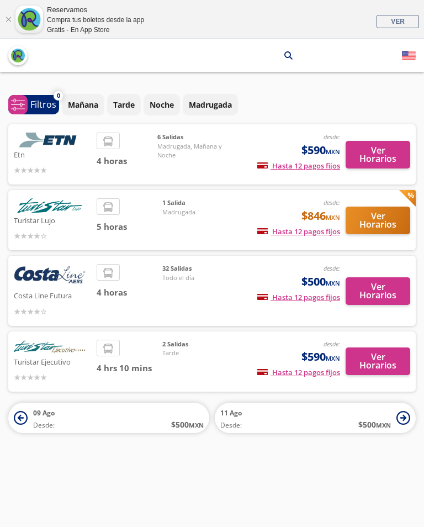
click at [370, 151] on button "Ver Horarios" at bounding box center [378, 155] width 65 height 28
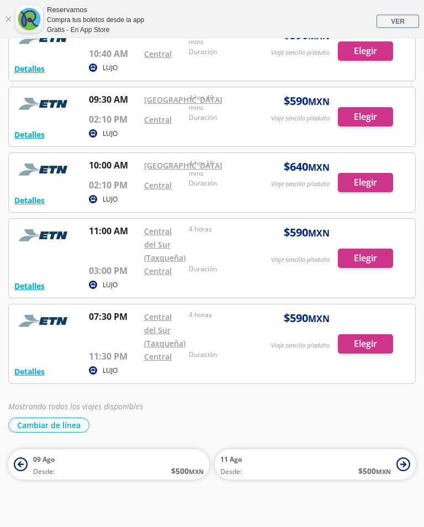
scroll to position [207, 0]
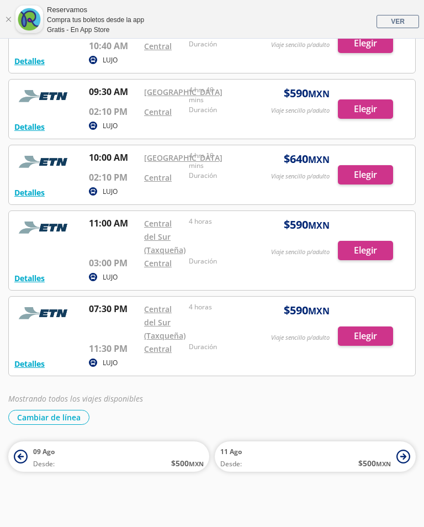
click at [10, 17] on link "Cerrar" at bounding box center [8, 19] width 7 height 7
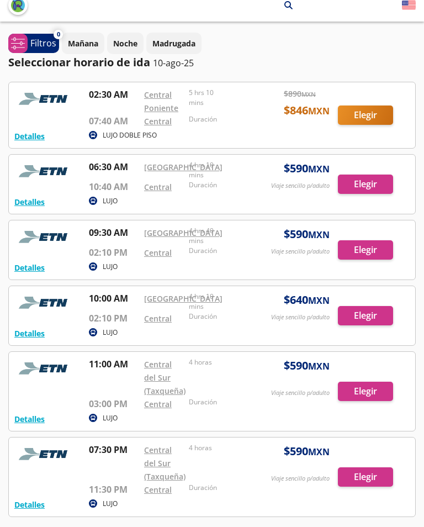
scroll to position [0, 0]
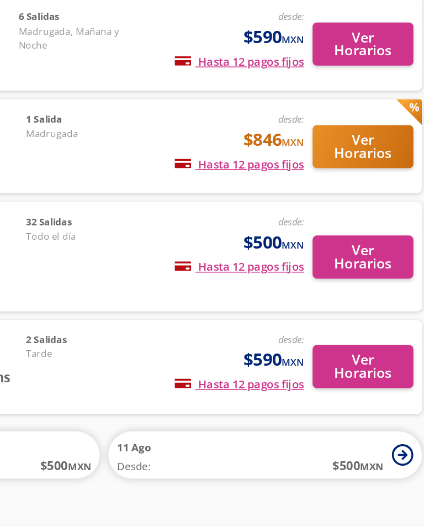
scroll to position [0, 6]
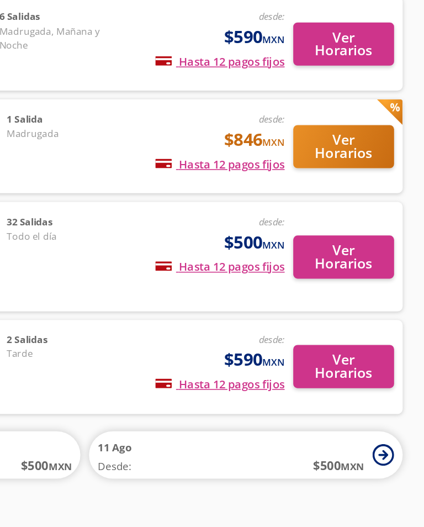
click at [340, 239] on button "Ver Horarios" at bounding box center [372, 253] width 65 height 28
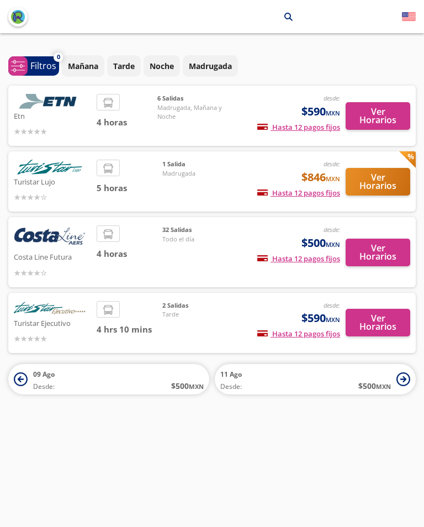
click at [223, 313] on span "Tarde" at bounding box center [200, 314] width 77 height 9
click at [383, 319] on button "Ver Horarios" at bounding box center [378, 323] width 65 height 28
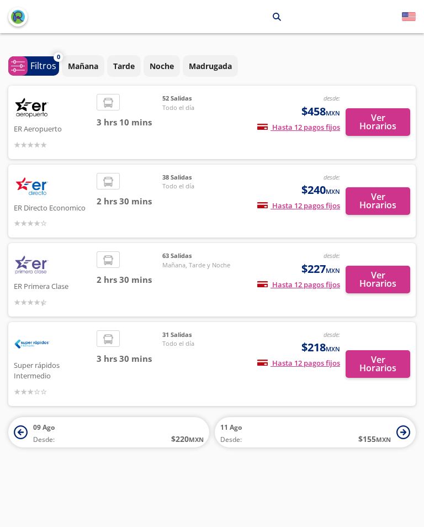
click at [48, 349] on img at bounding box center [32, 344] width 36 height 28
click at [372, 275] on button "Ver Horarios" at bounding box center [378, 280] width 65 height 28
click at [371, 124] on button "Ver Horarios" at bounding box center [378, 122] width 65 height 28
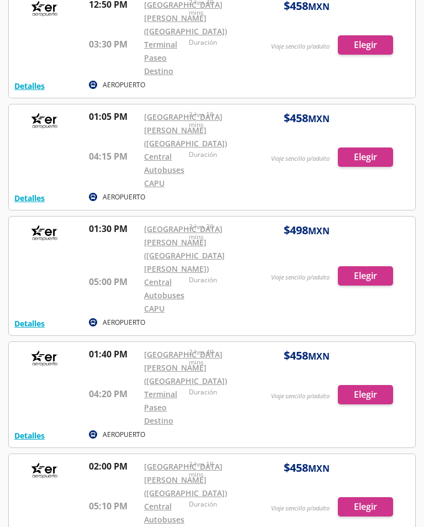
scroll to position [2619, 0]
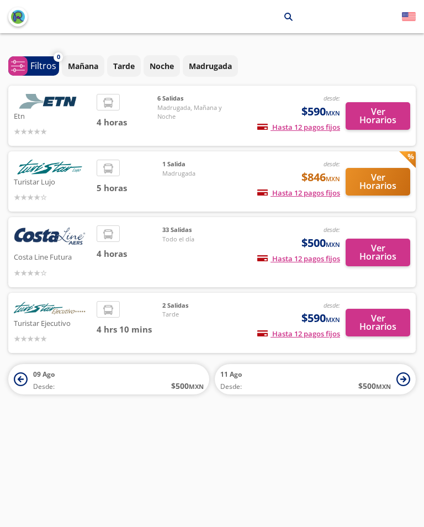
click at [378, 246] on button "Ver Horarios" at bounding box center [378, 253] width 65 height 28
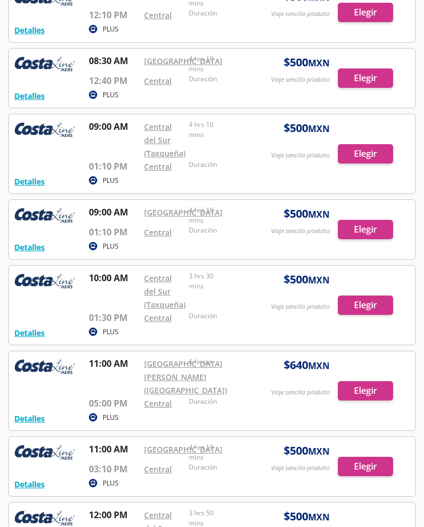
scroll to position [671, 0]
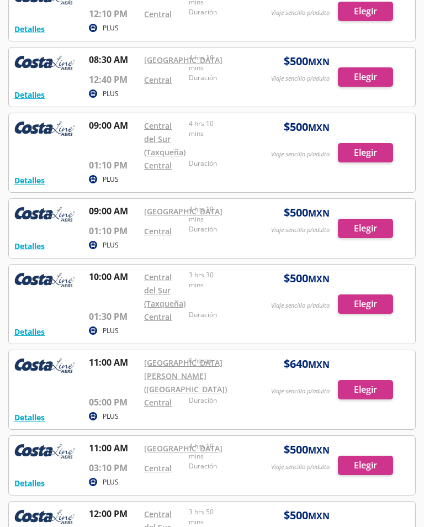
click at [365, 258] on div at bounding box center [212, 228] width 406 height 59
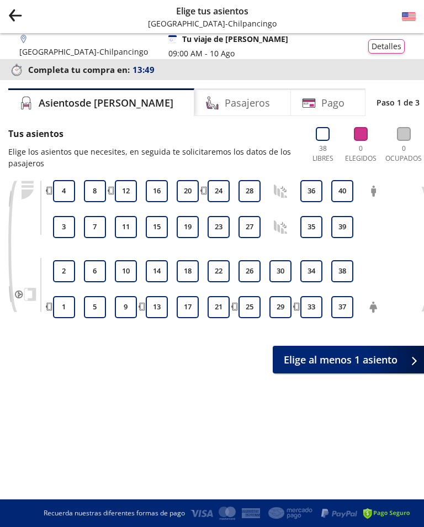
click at [97, 304] on button "5" at bounding box center [95, 307] width 22 height 22
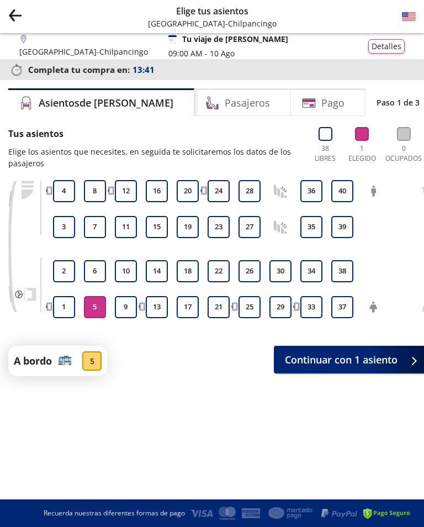
click at [346, 358] on span "Continuar con 1 asiento" at bounding box center [341, 359] width 113 height 15
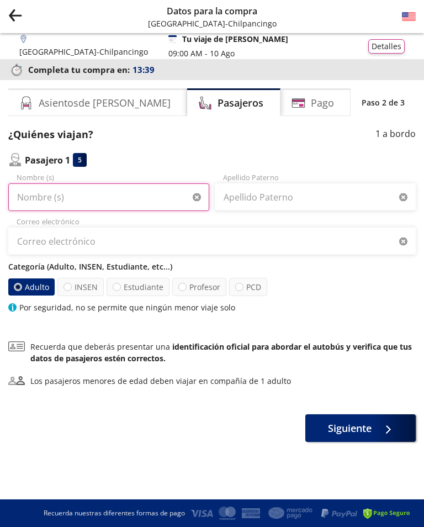
click at [31, 199] on input "Nombre (s)" at bounding box center [108, 197] width 201 height 28
type input "Víctor Manuel"
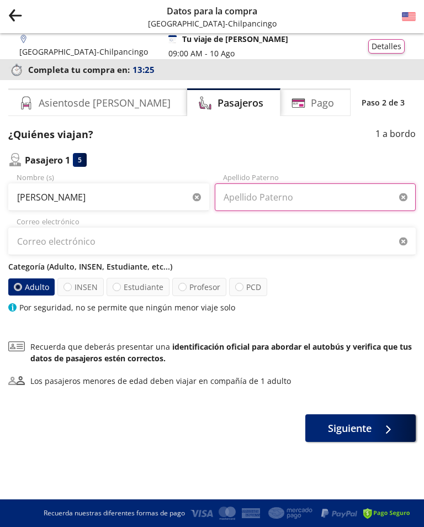
click at [317, 205] on input "Apellido Paterno" at bounding box center [315, 197] width 201 height 28
type input "Nuñez"
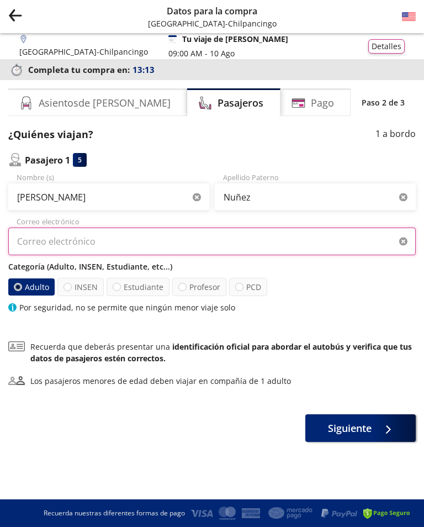
click at [246, 245] on input "Correo electrónico" at bounding box center [211, 241] width 407 height 28
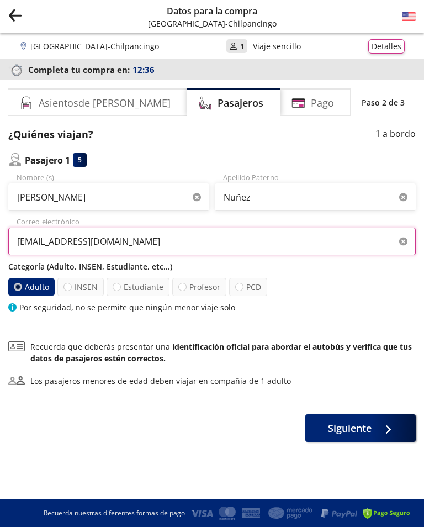
type input "guadalupe.nunez@upaep.mx"
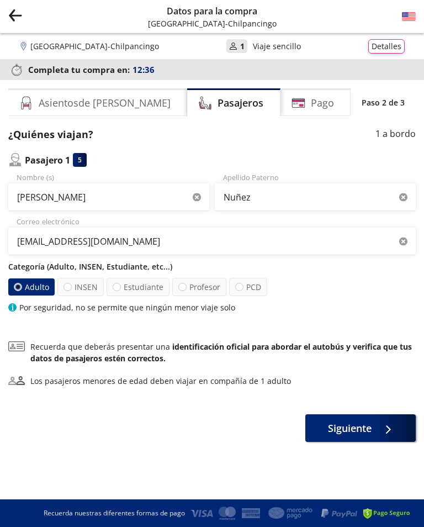
click at [29, 290] on label "Adulto" at bounding box center [31, 286] width 46 height 17
click at [22, 290] on input "Adulto" at bounding box center [17, 286] width 7 height 7
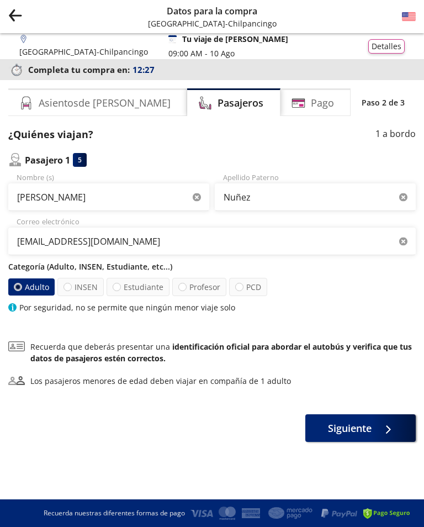
click at [352, 431] on span "Siguiente" at bounding box center [350, 428] width 44 height 15
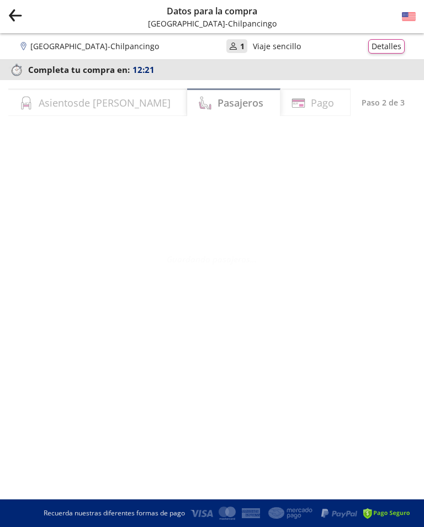
select select "MX"
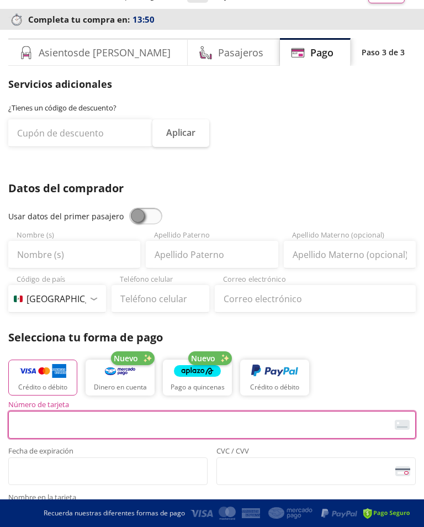
scroll to position [73, 0]
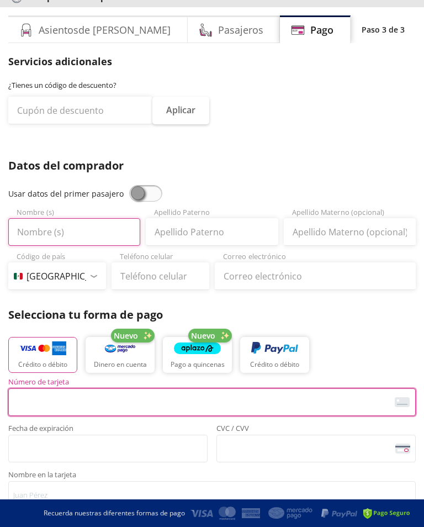
click at [28, 231] on input "Nombre (s)" at bounding box center [74, 232] width 132 height 28
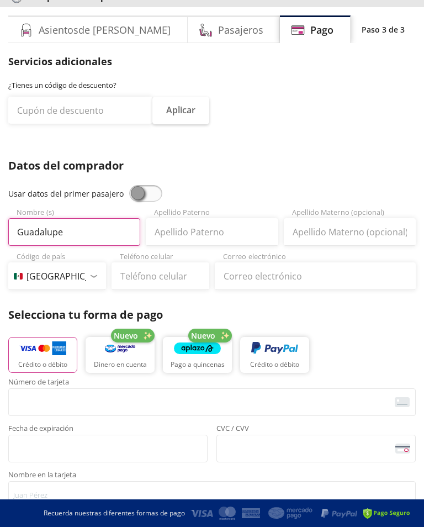
type input "Guadalupe"
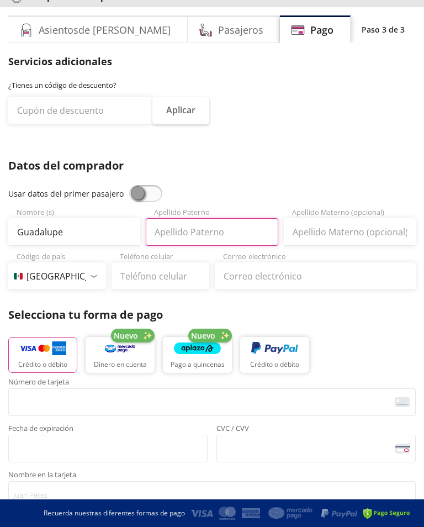
click at [246, 236] on input "Apellido Paterno" at bounding box center [212, 232] width 132 height 28
type input "Nuñez"
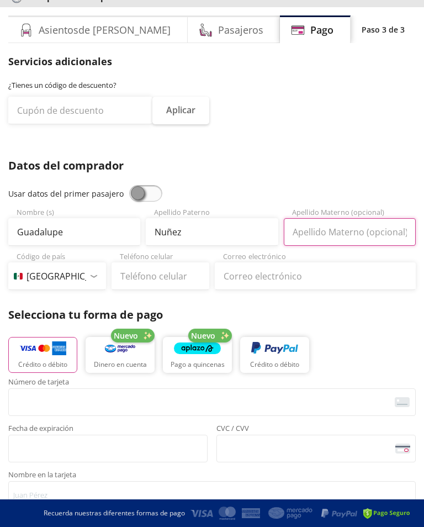
click at [380, 231] on input "Apellido Materno (opcional)" at bounding box center [350, 232] width 132 height 28
type input "Martínez"
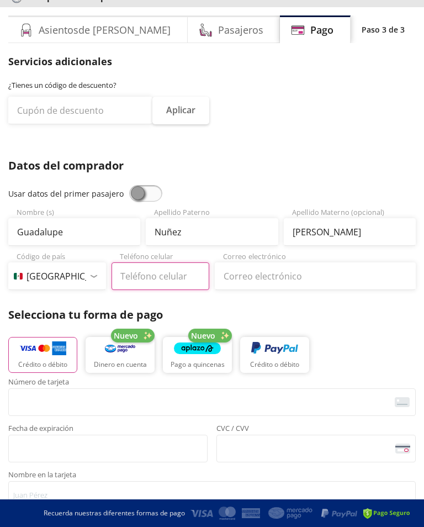
click at [174, 268] on input "Teléfono celular" at bounding box center [161, 276] width 98 height 28
type input "741 145 1551"
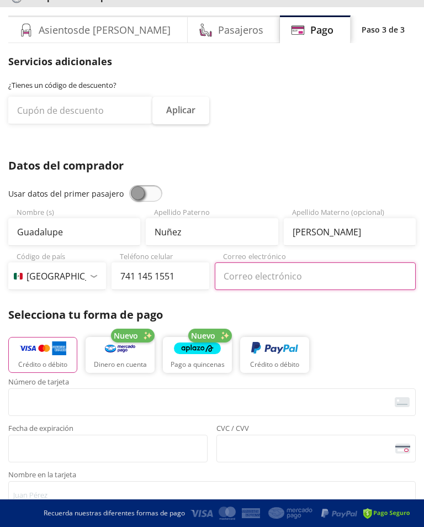
click at [359, 279] on input "Correo electrónico" at bounding box center [315, 276] width 201 height 28
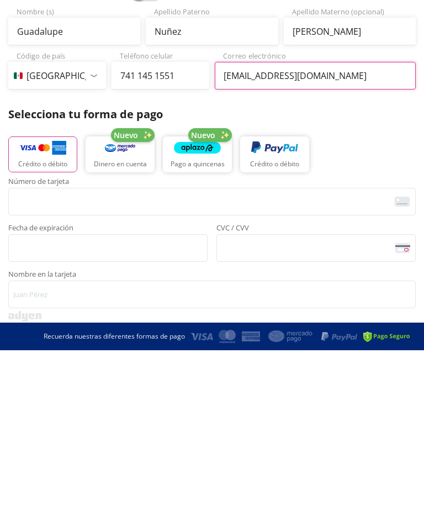
scroll to position [123, 0]
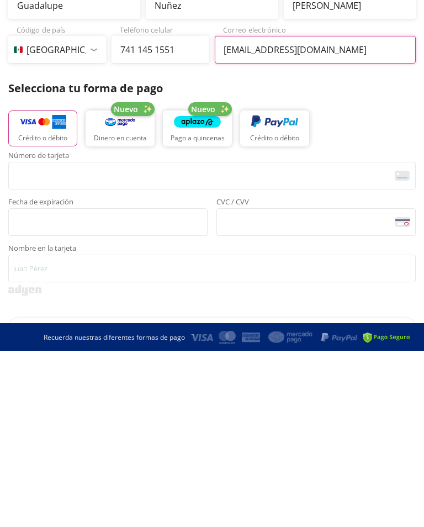
type input "guadalupe.nunez@upaep.mx"
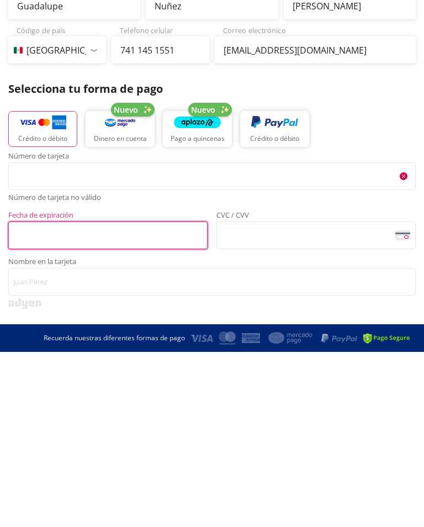
scroll to position [501, 0]
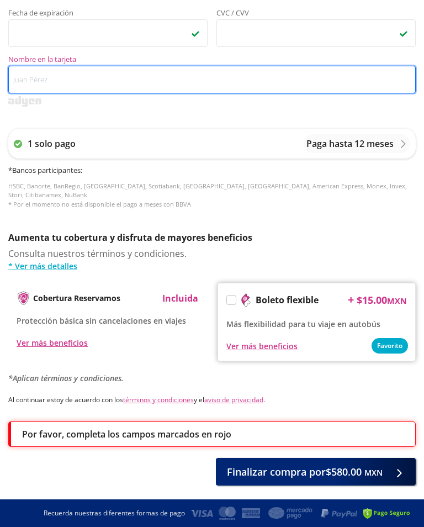
click at [294, 82] on input "Nombre en la tarjeta" at bounding box center [211, 80] width 407 height 28
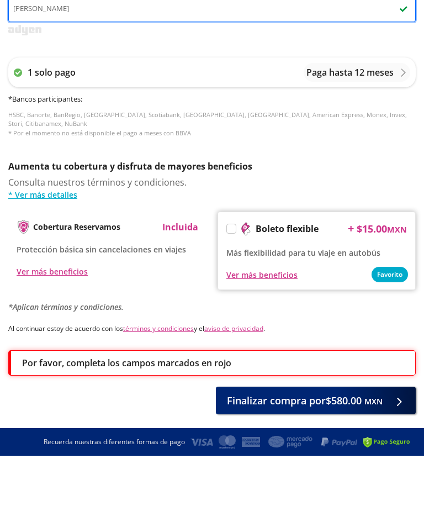
type input "Guadalupe Nuñez Martínez"
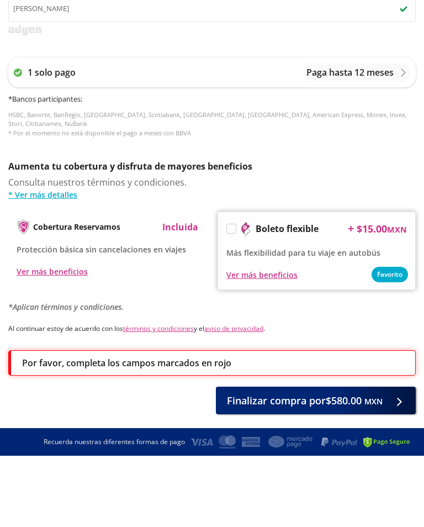
click at [351, 137] on p "Paga hasta 12 meses" at bounding box center [349, 143] width 87 height 13
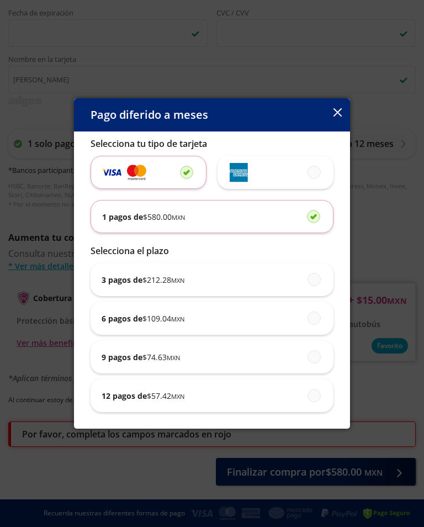
click at [146, 175] on img at bounding box center [136, 172] width 19 height 18
click at [180, 175] on input "radio" at bounding box center [183, 171] width 7 height 7
click at [340, 116] on icon "button" at bounding box center [337, 112] width 8 height 8
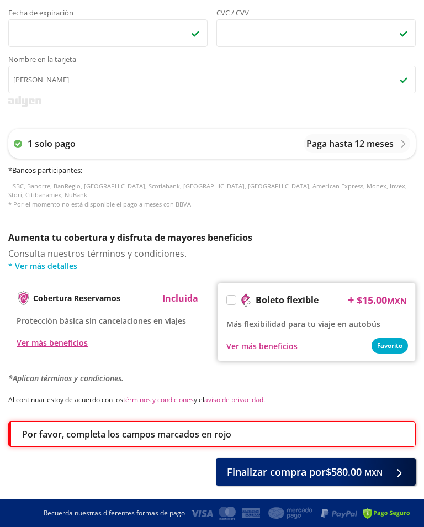
click at [331, 464] on span "Finalizar compra por $580.00 MXN" at bounding box center [305, 471] width 156 height 15
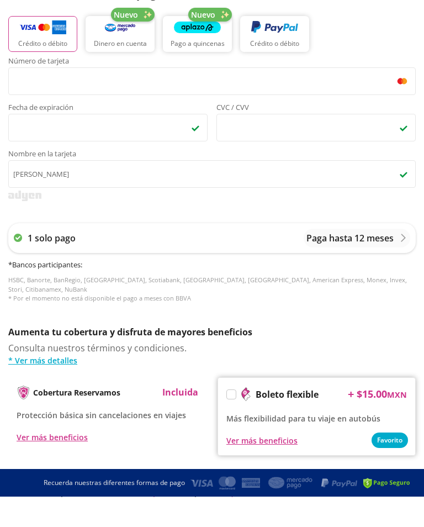
scroll to position [488, 0]
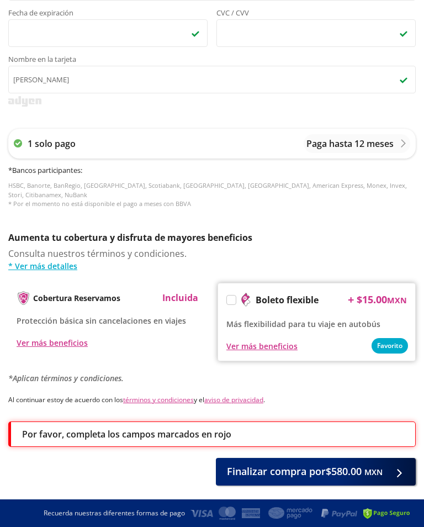
click at [338, 472] on button "Finalizar compra por $580.00 MXN" at bounding box center [316, 472] width 200 height 28
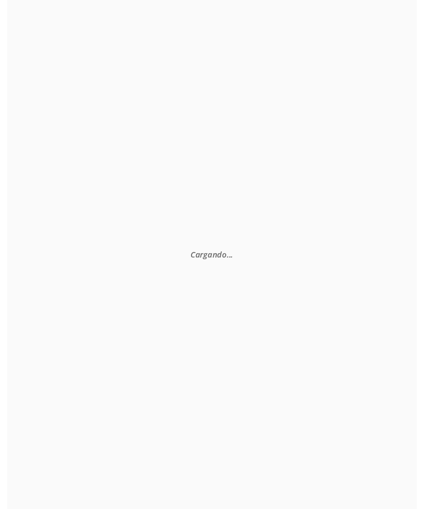
scroll to position [0, 0]
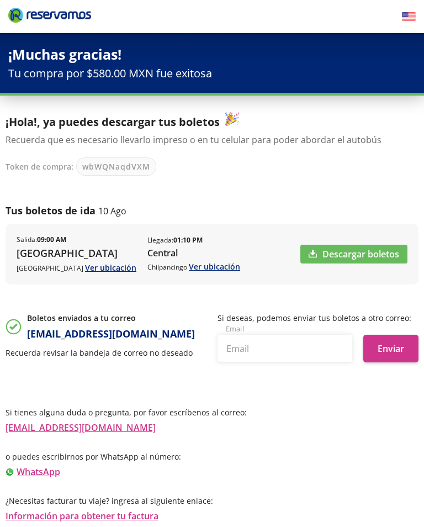
click at [367, 261] on link "Descargar boletos" at bounding box center [353, 254] width 107 height 19
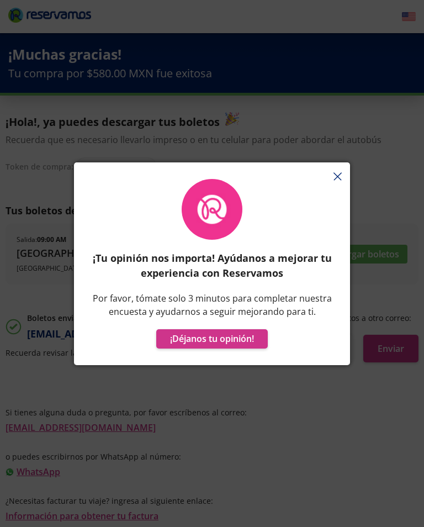
click at [240, 341] on button "¡Déjanos tu opinión!" at bounding box center [212, 338] width 112 height 19
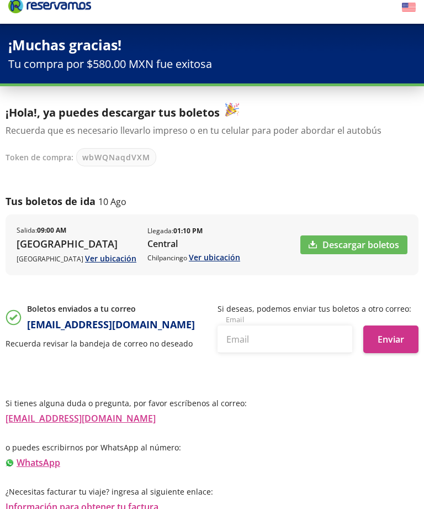
scroll to position [9, 0]
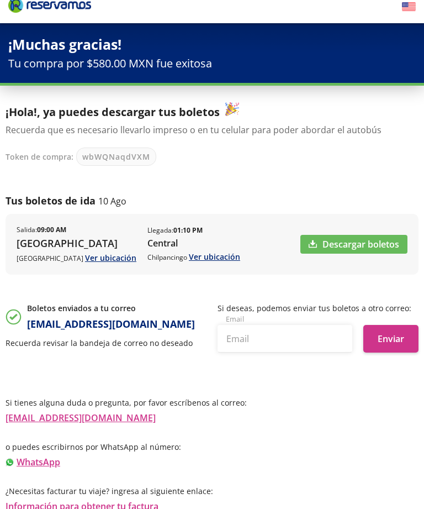
click at [13, 3] on icon "Brand Logo" at bounding box center [49, 5] width 83 height 17
